Goal: Task Accomplishment & Management: Use online tool/utility

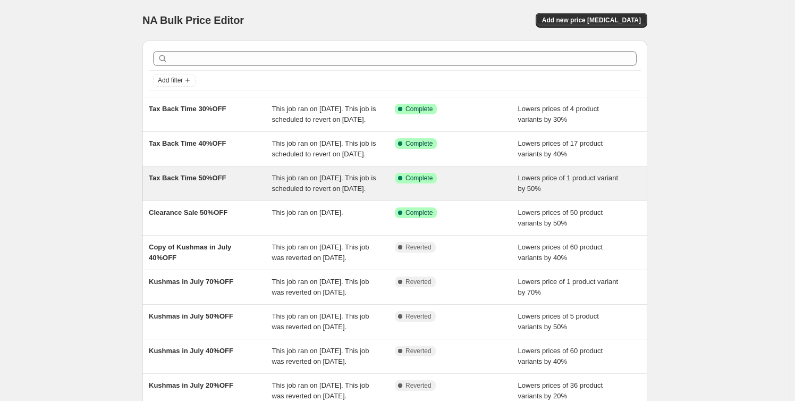
click at [330, 192] on span "This job ran on August 10, 2025. This job is scheduled to revert on August 23, …" at bounding box center [324, 183] width 104 height 19
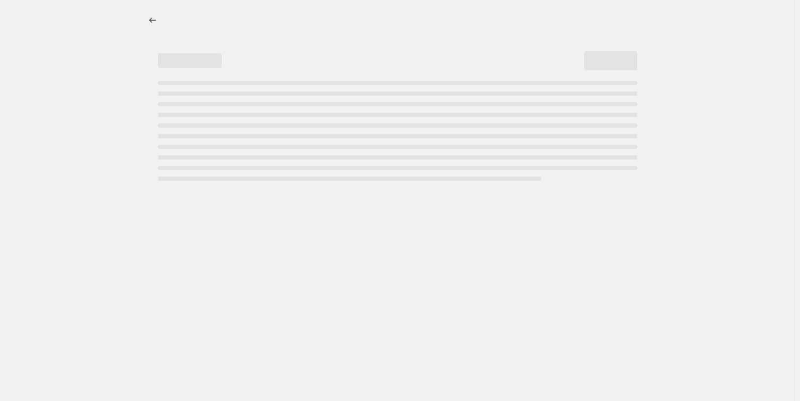
select select "percentage"
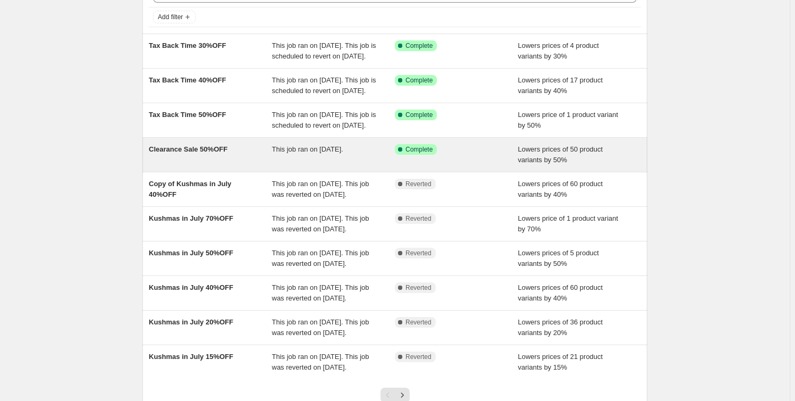
scroll to position [48, 0]
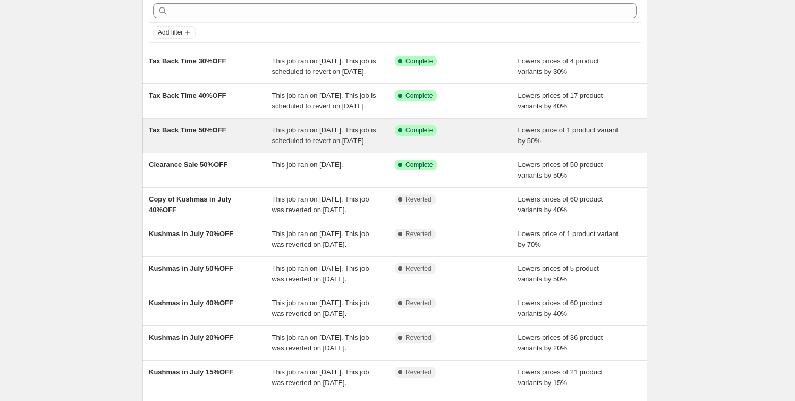
click at [342, 145] on span "This job ran on August 10, 2025. This job is scheduled to revert on August 23, …" at bounding box center [324, 135] width 104 height 19
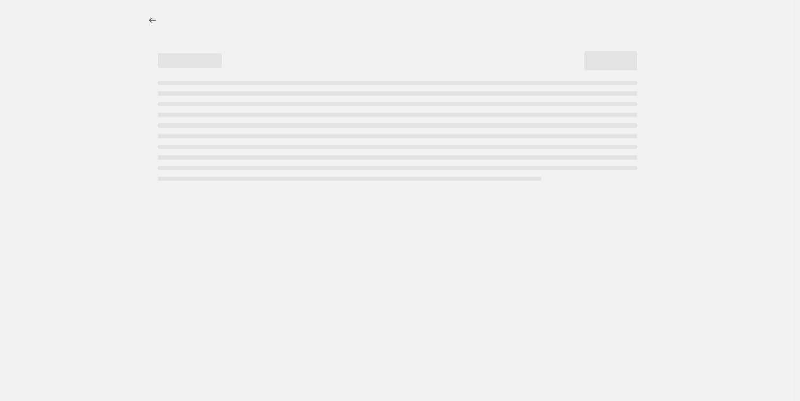
select select "percentage"
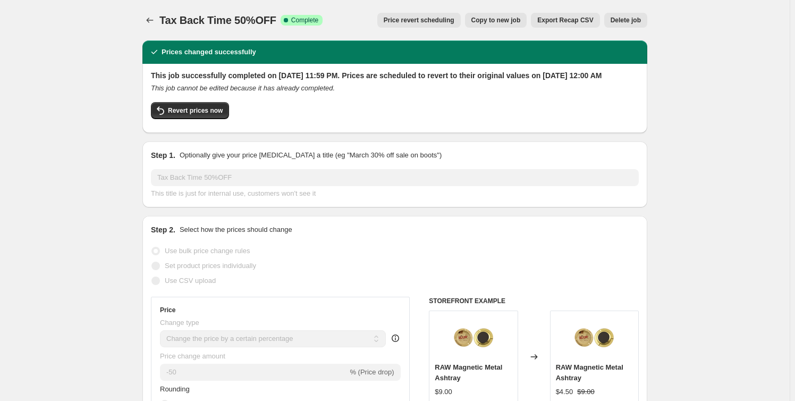
click at [496, 21] on span "Copy to new job" at bounding box center [496, 20] width 49 height 9
select select "percentage"
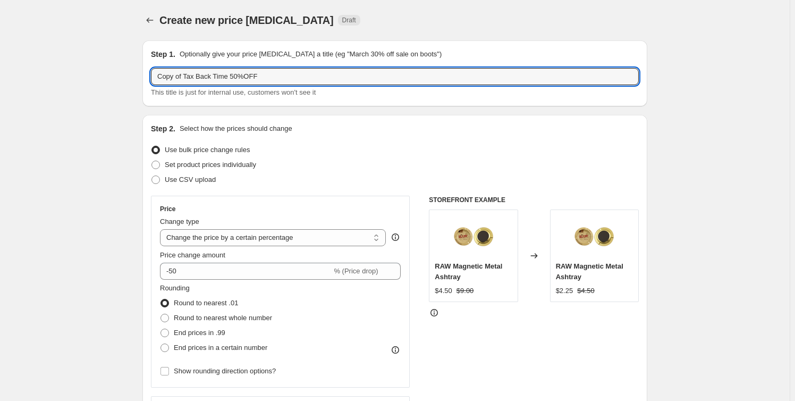
drag, startPoint x: 226, startPoint y: 74, endPoint x: 108, endPoint y: 80, distance: 117.7
click at [186, 79] on input "Clearanca Sale 50%OFF" at bounding box center [395, 76] width 488 height 17
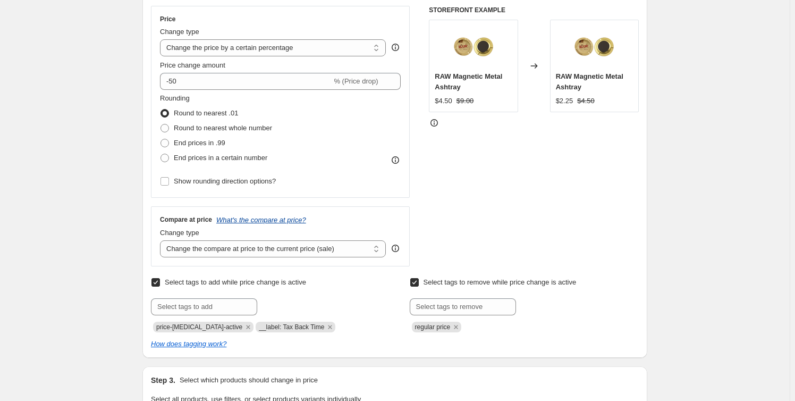
scroll to position [241, 0]
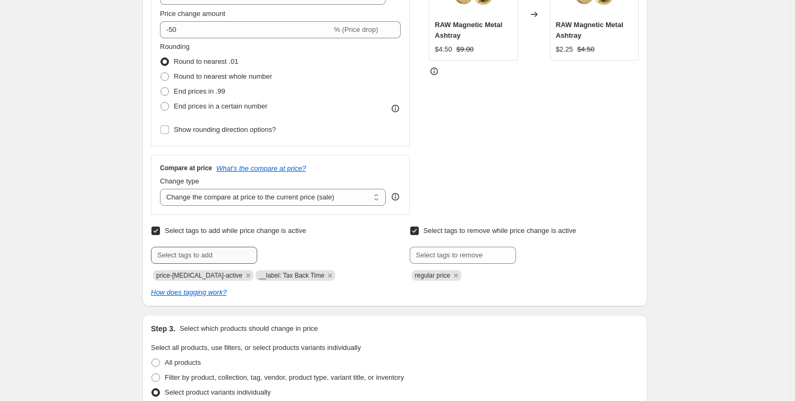
type input "Clearance Sale 50%OFF"
click at [221, 253] on input "text" at bounding box center [204, 255] width 106 height 17
type input "__label: Clearance Sale"
click at [287, 254] on span "__label: Cle..." at bounding box center [301, 253] width 41 height 7
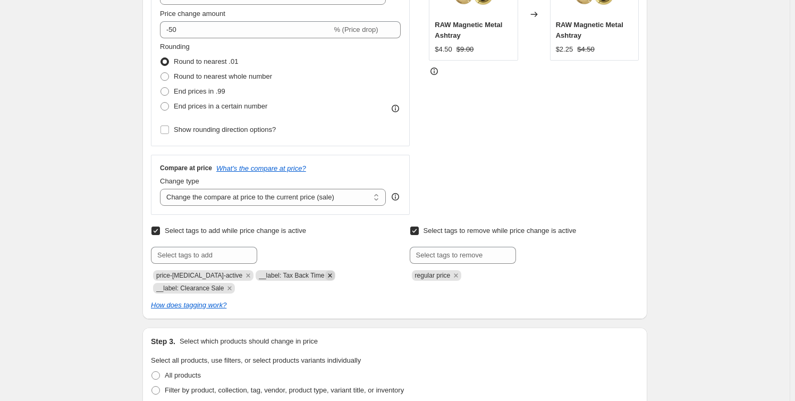
click at [325, 275] on icon "Remove __label: Tax Back Time" at bounding box center [330, 276] width 10 height 10
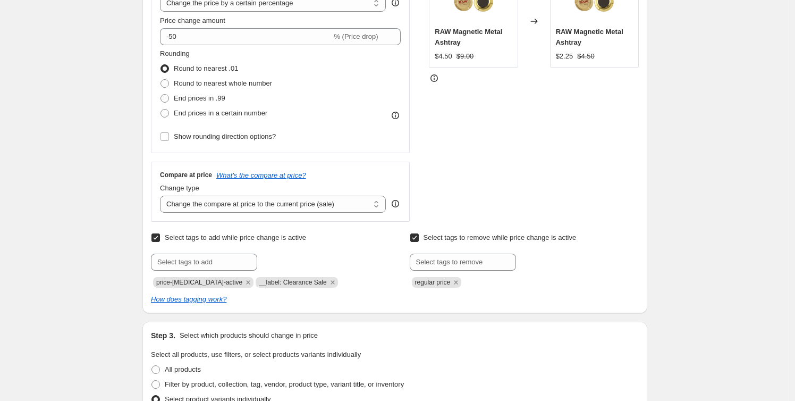
scroll to position [145, 0]
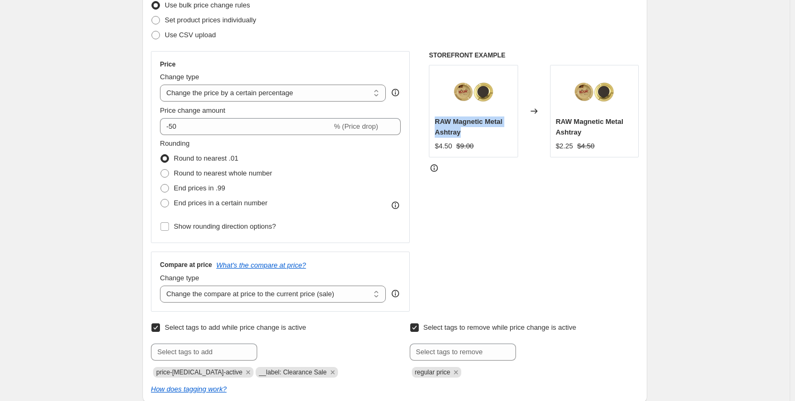
drag, startPoint x: 437, startPoint y: 118, endPoint x: 487, endPoint y: 135, distance: 52.5
click at [487, 135] on div "RAW Magnetic Metal Ashtray $4.50 $9.00" at bounding box center [473, 111] width 89 height 93
copy span "RAW Magnetic Metal Ashtray"
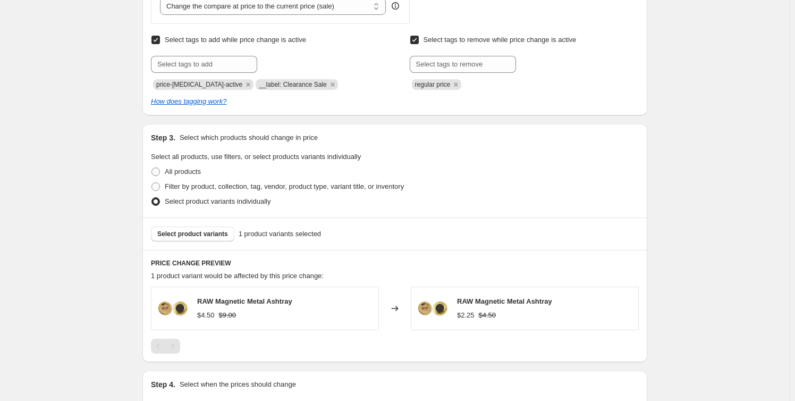
scroll to position [483, 0]
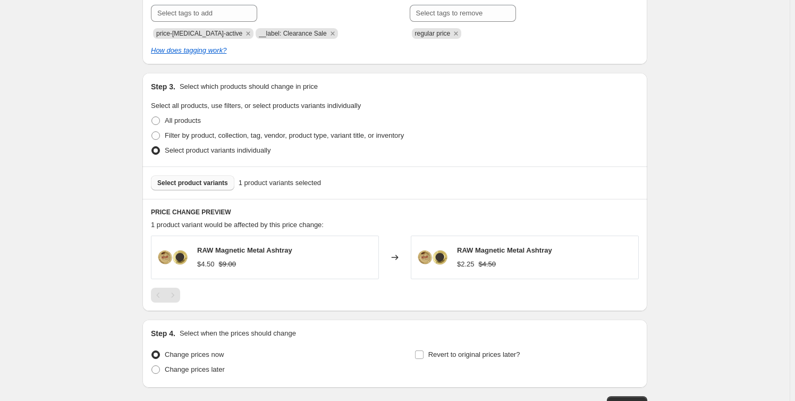
click at [181, 179] on span "Select product variants" at bounding box center [192, 183] width 71 height 9
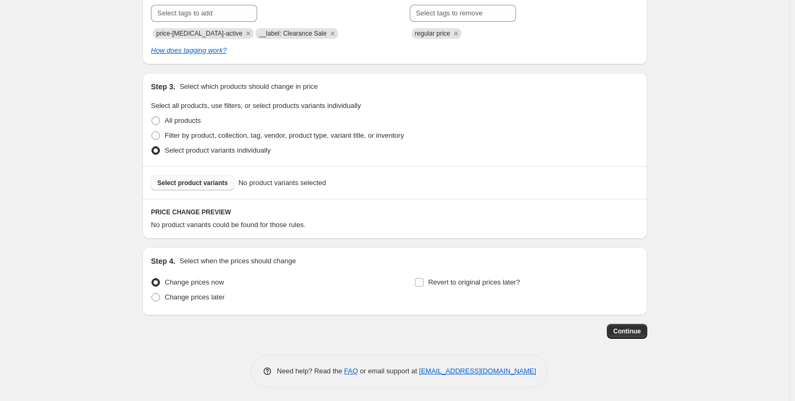
click at [206, 183] on span "Select product variants" at bounding box center [192, 183] width 71 height 9
click at [188, 186] on span "Select product variants" at bounding box center [192, 183] width 71 height 9
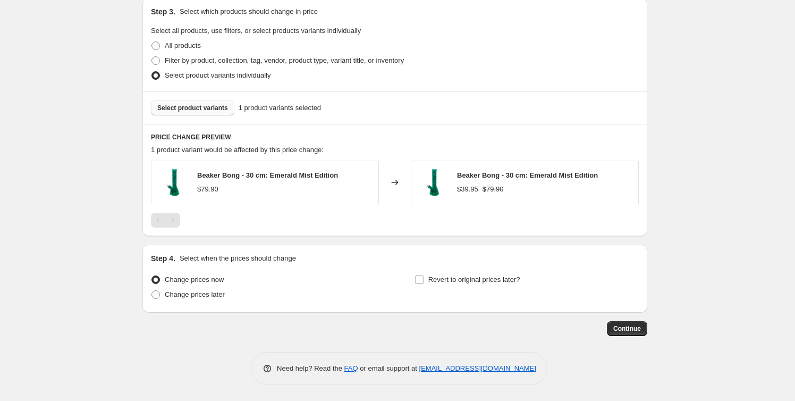
scroll to position [558, 0]
click at [443, 279] on span "Revert to original prices later?" at bounding box center [475, 279] width 92 height 8
click at [424, 279] on input "Revert to original prices later?" at bounding box center [419, 279] width 9 height 9
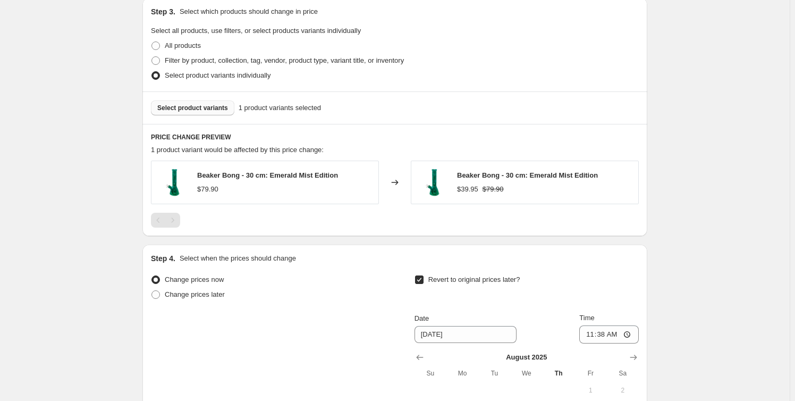
click at [449, 284] on span "Revert to original prices later?" at bounding box center [475, 279] width 92 height 11
click at [424, 284] on input "Revert to original prices later?" at bounding box center [419, 279] width 9 height 9
checkbox input "false"
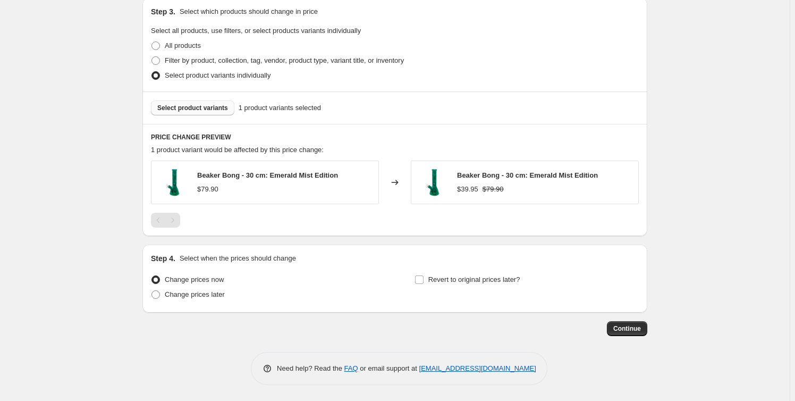
click at [632, 330] on span "Continue" at bounding box center [628, 328] width 28 height 9
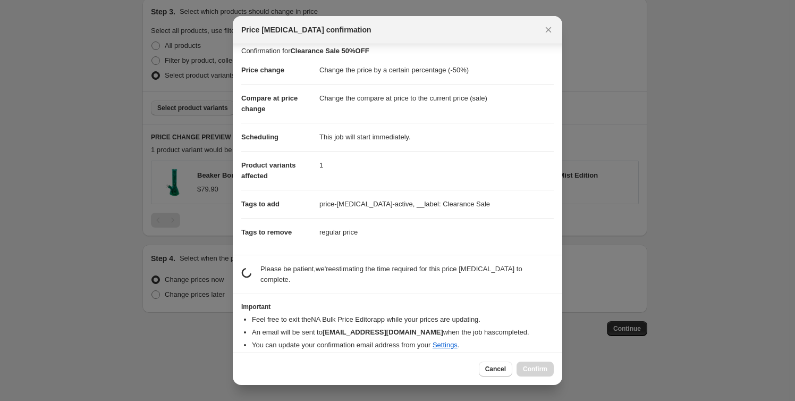
scroll to position [4, 0]
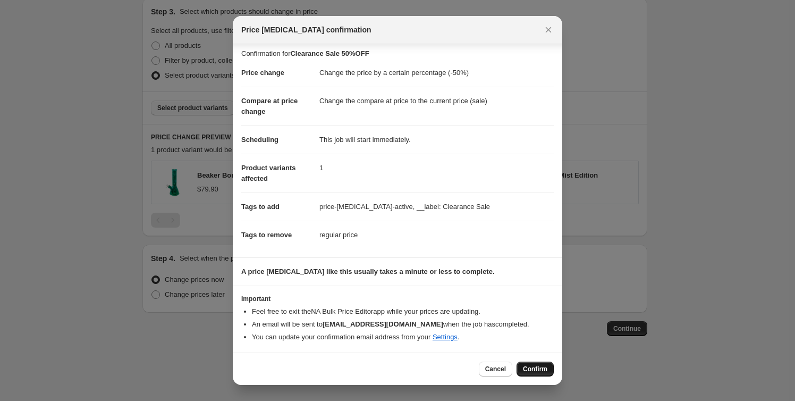
click at [531, 363] on button "Confirm" at bounding box center [535, 369] width 37 height 15
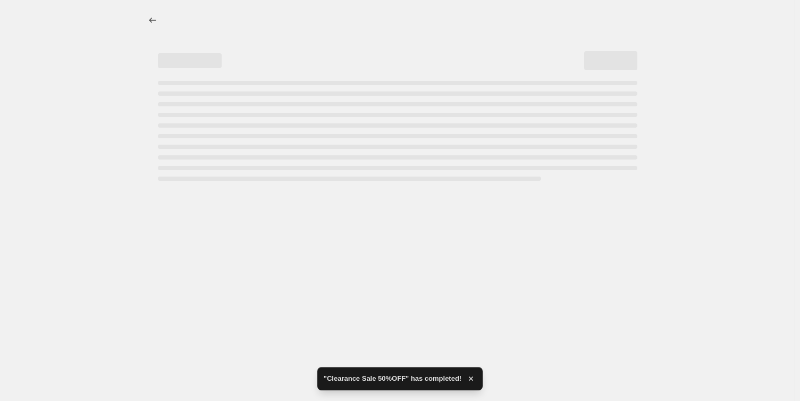
select select "percentage"
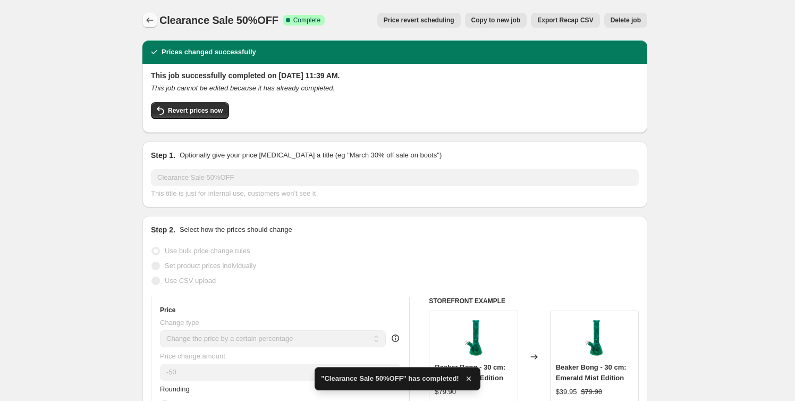
click at [154, 18] on icon "Price change jobs" at bounding box center [150, 20] width 11 height 11
